Goal: Check status: Check status

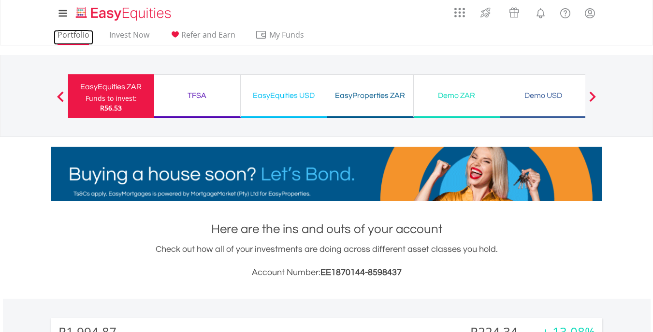
click at [72, 34] on link "Portfolio" at bounding box center [74, 37] width 40 height 15
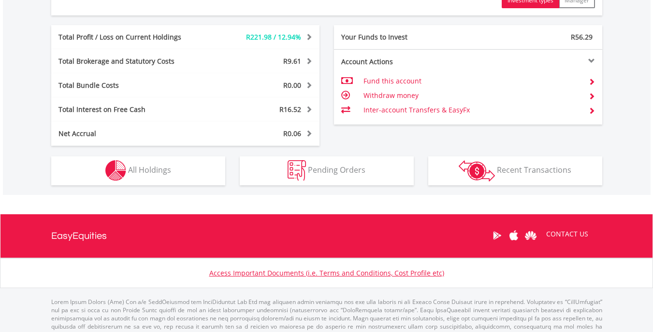
scroll to position [522, 0]
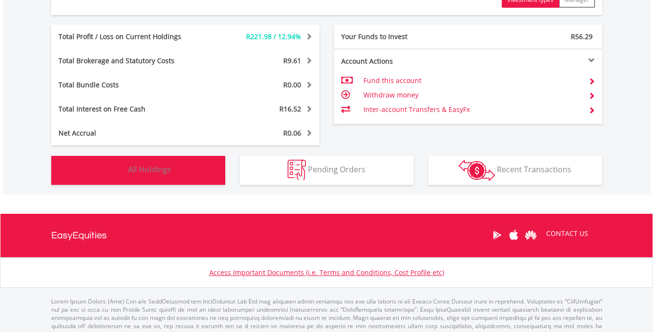
click at [125, 178] on img "button" at bounding box center [115, 170] width 21 height 21
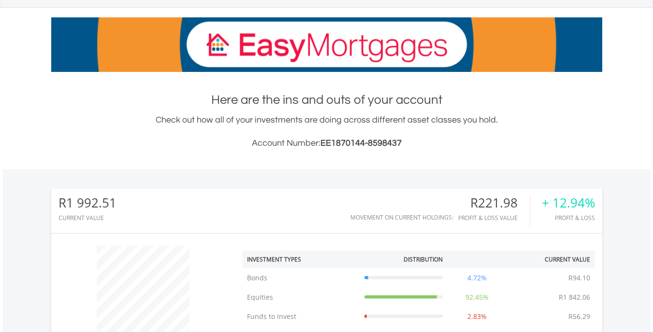
scroll to position [0, 0]
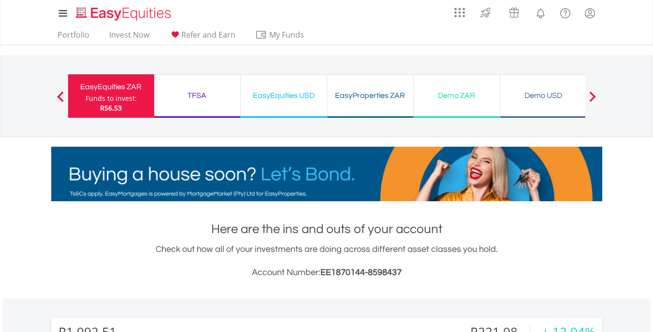
click at [208, 99] on div "TFSA" at bounding box center [197, 96] width 74 height 14
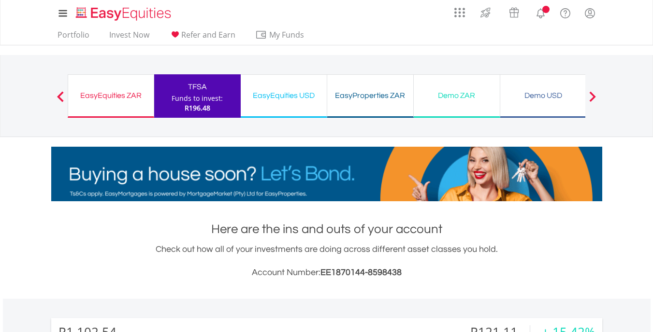
scroll to position [93, 184]
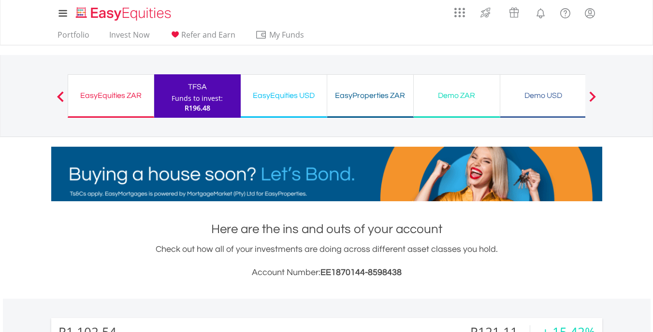
click at [476, 139] on div at bounding box center [326, 169] width 565 height 64
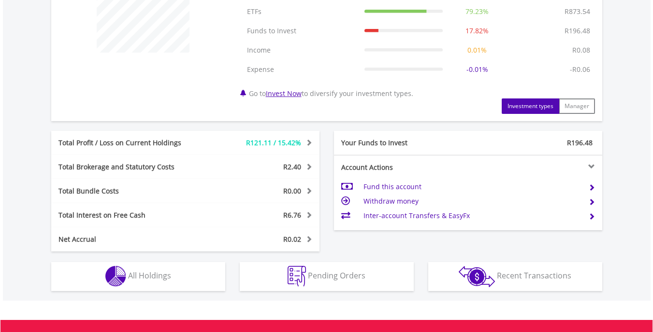
scroll to position [543, 0]
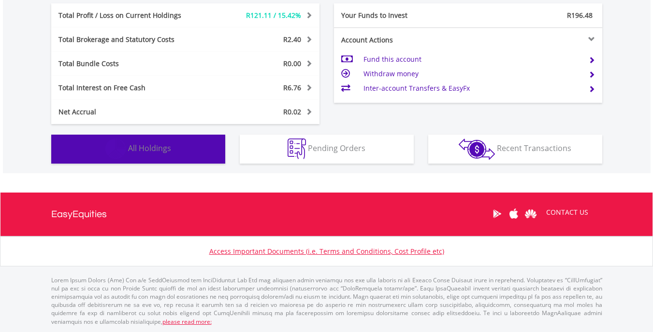
click at [137, 154] on span "All Holdings" at bounding box center [149, 148] width 43 height 11
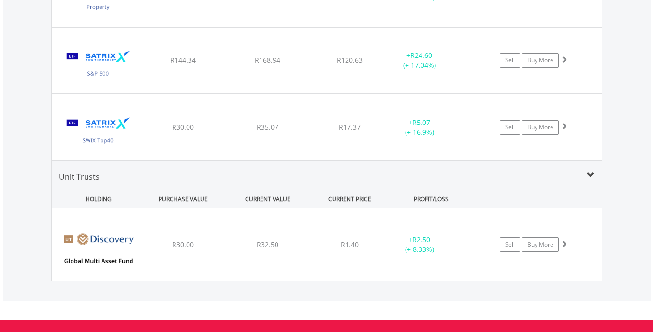
scroll to position [1292, 0]
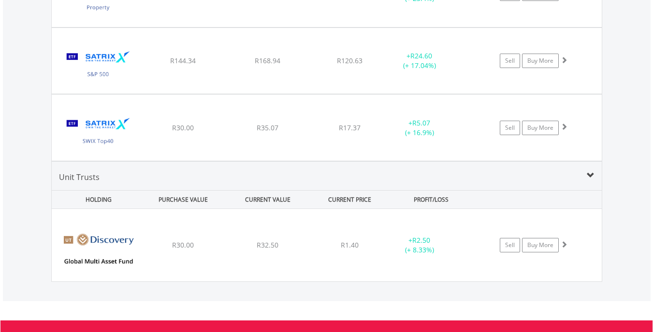
drag, startPoint x: 626, startPoint y: 171, endPoint x: 634, endPoint y: 202, distance: 32.3
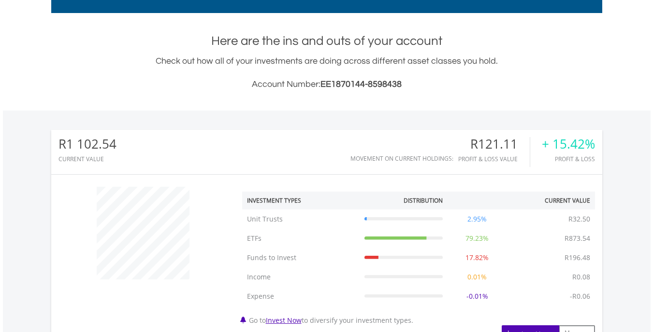
scroll to position [0, 0]
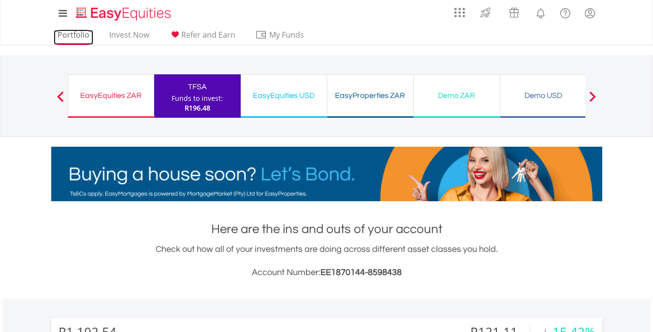
click at [74, 33] on link "Portfolio" at bounding box center [74, 37] width 40 height 15
